Goal: Task Accomplishment & Management: Complete application form

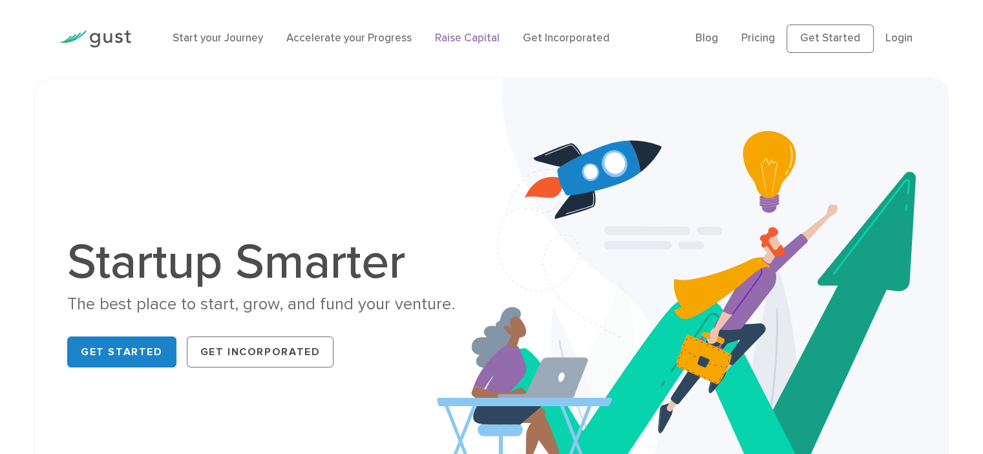
click at [483, 39] on link "Raise Capital" at bounding box center [467, 38] width 65 height 13
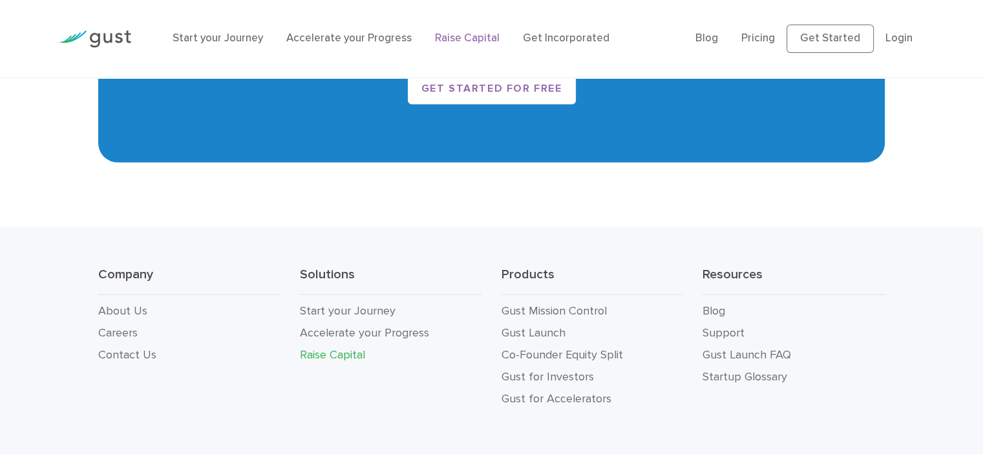
scroll to position [2373, 0]
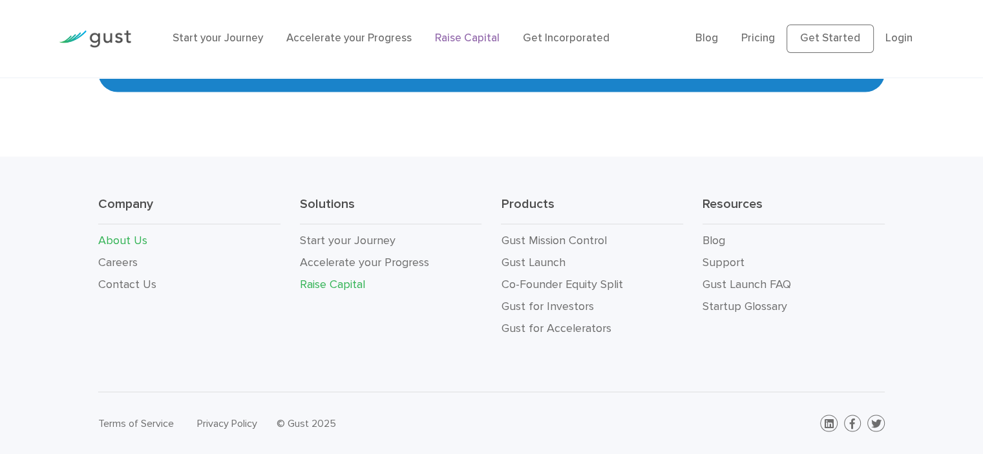
click at [129, 239] on link "About Us" at bounding box center [122, 240] width 49 height 14
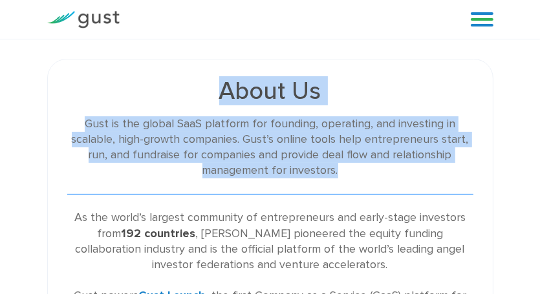
drag, startPoint x: 225, startPoint y: 85, endPoint x: 367, endPoint y: 173, distance: 167.2
click at [367, 173] on div "About Us Gust is the global SaaS platform for founding, operating, and investin…" at bounding box center [270, 214] width 406 height 271
copy div "About Us Gust is the global SaaS platform for founding, operating, and investin…"
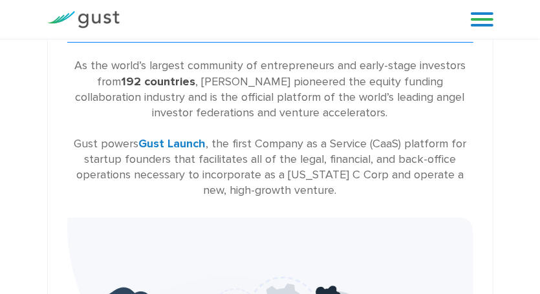
scroll to position [160, 0]
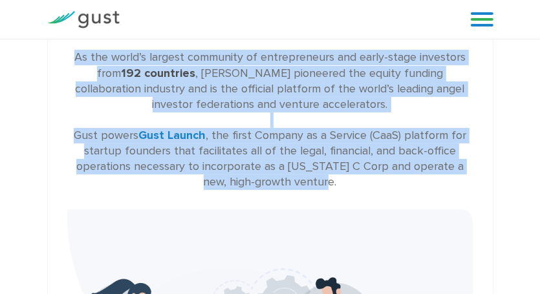
drag, startPoint x: 72, startPoint y: 56, endPoint x: 377, endPoint y: 181, distance: 329.9
click at [377, 181] on div "As the world’s largest community of entrepreneurs and early-stage investors fro…" at bounding box center [270, 120] width 406 height 140
copy div "As the world’s largest community of entrepreneurs and early-stage investors fro…"
click at [383, 165] on div "As the world’s largest community of entrepreneurs and early-stage investors fro…" at bounding box center [270, 120] width 406 height 140
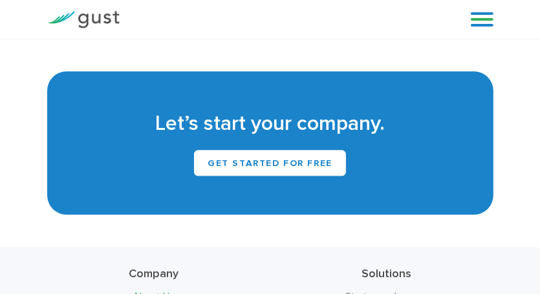
scroll to position [1494, 0]
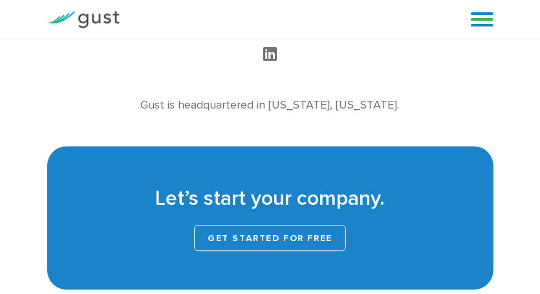
click at [305, 231] on link "Get Started for Free" at bounding box center [270, 238] width 152 height 26
